Goal: Task Accomplishment & Management: Manage account settings

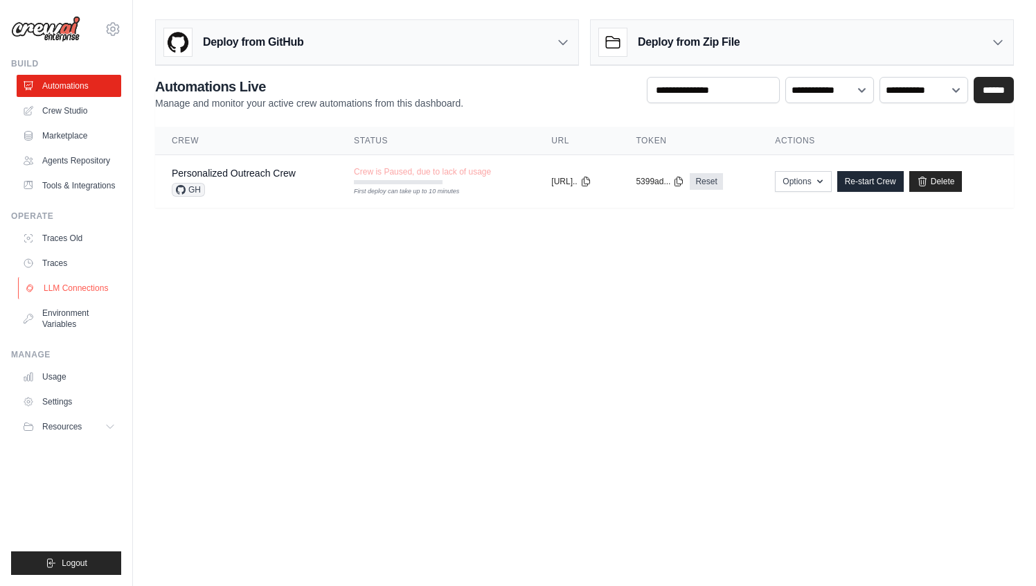
click at [84, 299] on link "LLM Connections" at bounding box center [70, 288] width 105 height 22
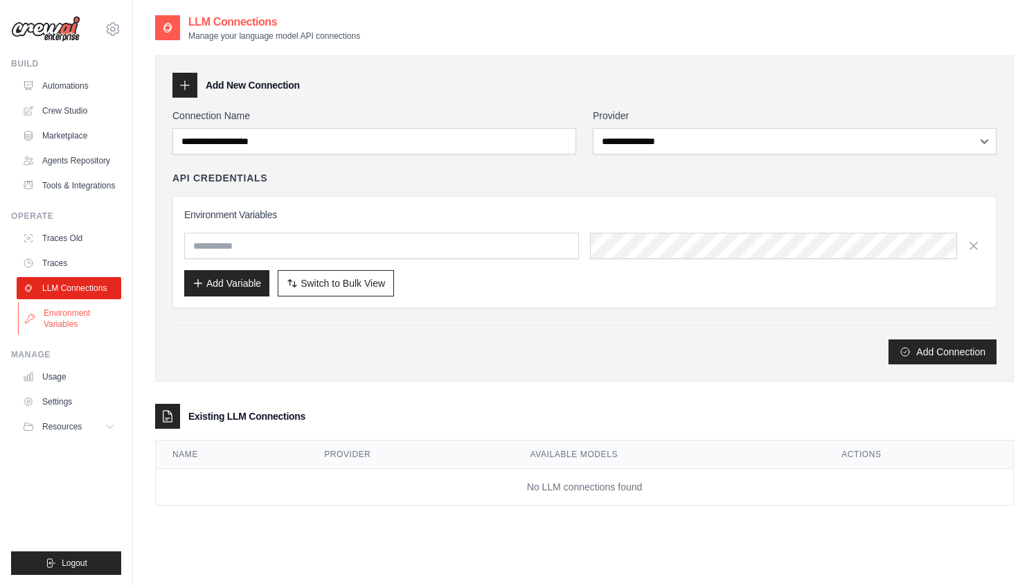
click at [68, 325] on link "Environment Variables" at bounding box center [70, 318] width 105 height 33
